Goal: Book appointment/travel/reservation

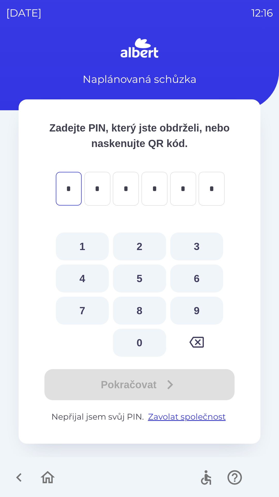
click at [22, 477] on icon "button" at bounding box center [18, 477] width 17 height 17
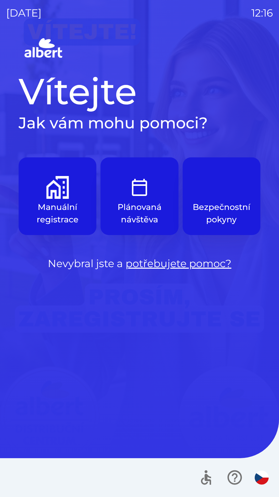
click at [66, 195] on img "button" at bounding box center [57, 187] width 23 height 23
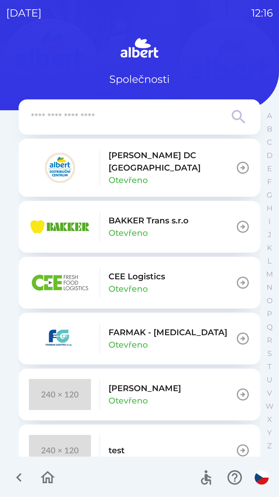
click at [143, 159] on p "[PERSON_NAME] DC [GEOGRAPHIC_DATA]" at bounding box center [172, 161] width 127 height 25
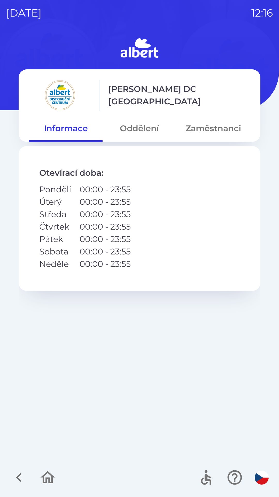
click at [199, 127] on button "Zaměstnanci" at bounding box center [214, 128] width 74 height 19
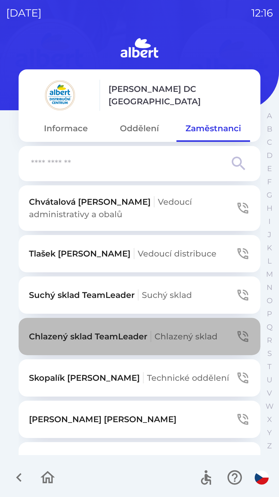
click at [162, 336] on span "Chlazený sklad" at bounding box center [186, 336] width 63 height 10
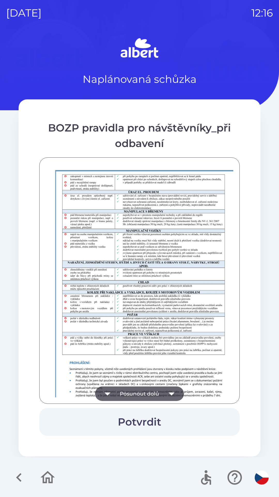
scroll to position [363, 0]
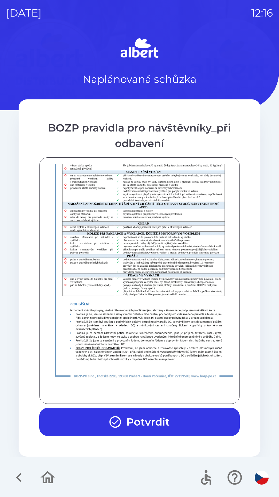
click at [162, 415] on button "Potvrdit" at bounding box center [139, 422] width 201 height 28
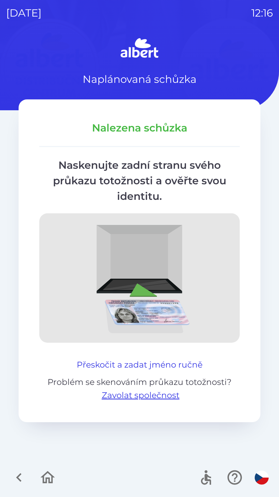
click at [170, 366] on button "Přeskočit a zadat jméno ručně" at bounding box center [140, 364] width 130 height 12
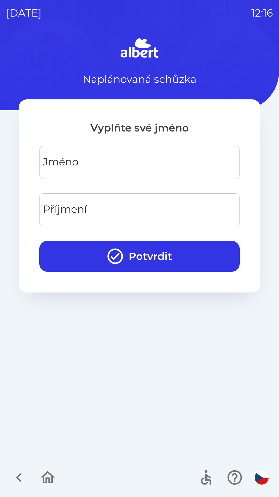
click at [68, 158] on div "[PERSON_NAME]" at bounding box center [139, 162] width 201 height 33
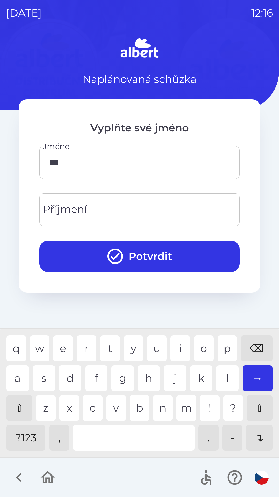
click at [84, 348] on div "r" at bounding box center [87, 348] width 20 height 26
click at [200, 343] on div "o" at bounding box center [204, 348] width 20 height 26
type input "********"
click at [87, 209] on input "Příjmení" at bounding box center [140, 209] width 188 height 20
click at [160, 401] on div "n" at bounding box center [163, 408] width 20 height 26
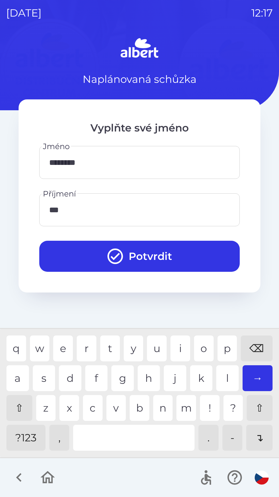
click at [68, 379] on div "d" at bounding box center [70, 378] width 23 height 26
click at [90, 346] on div "r" at bounding box center [87, 348] width 20 height 26
click at [201, 374] on div "k" at bounding box center [201, 378] width 23 height 26
type input "**********"
click at [19, 376] on div "a" at bounding box center [17, 378] width 23 height 26
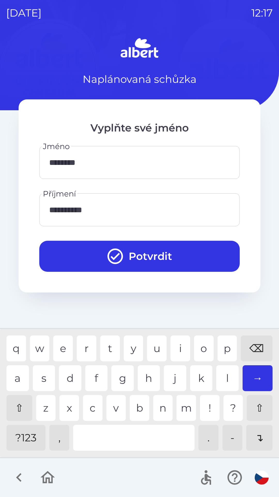
click at [146, 257] on button "Potvrdit" at bounding box center [139, 256] width 201 height 31
